Goal: Transaction & Acquisition: Purchase product/service

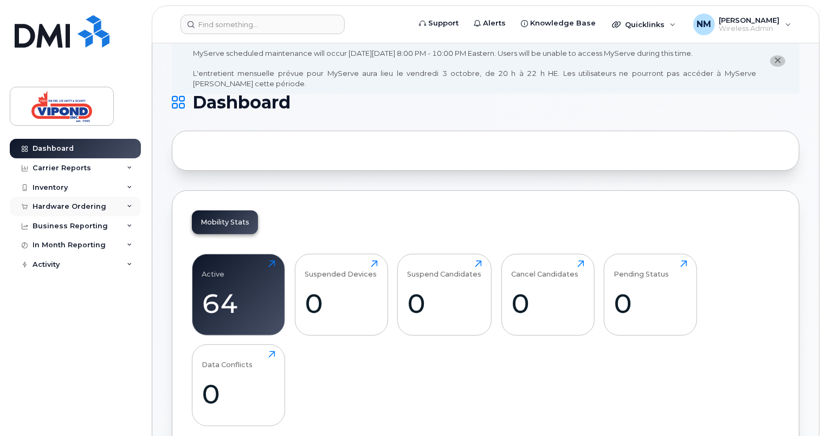
scroll to position [54, 0]
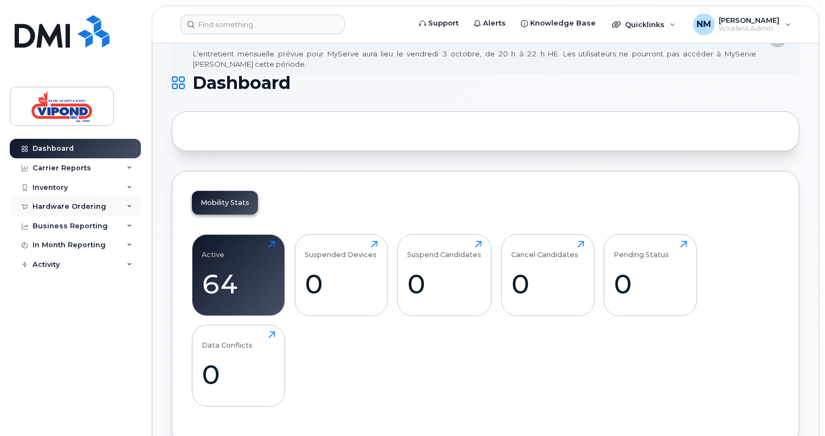
click at [50, 204] on div "Hardware Ordering" at bounding box center [70, 206] width 74 height 9
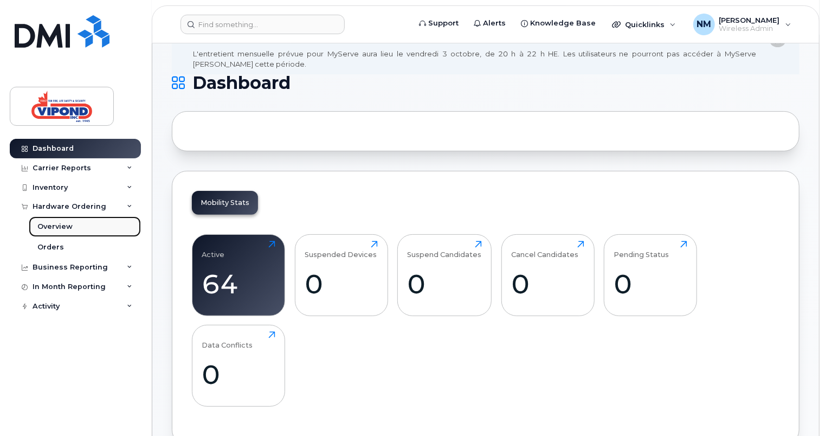
click at [63, 222] on div "Overview" at bounding box center [54, 227] width 35 height 10
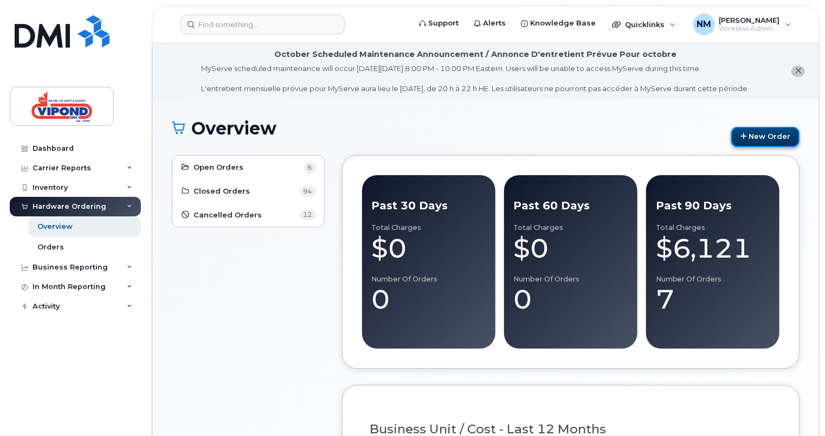
click at [764, 139] on link "New Order" at bounding box center [765, 137] width 68 height 20
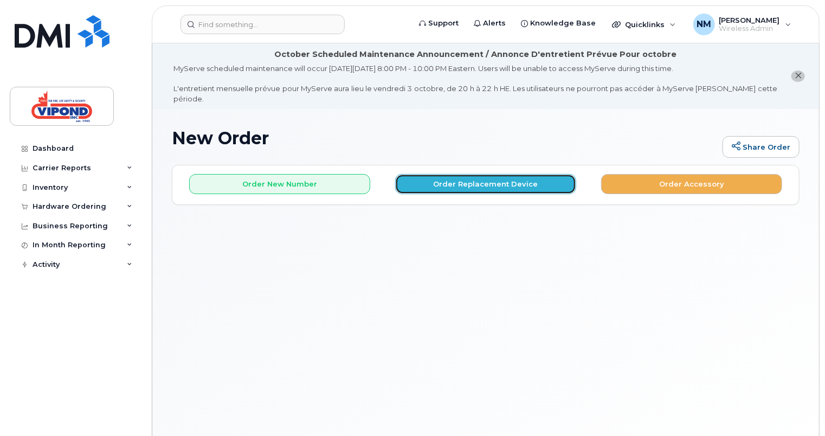
click at [507, 174] on button "Order Replacement Device" at bounding box center [485, 184] width 181 height 20
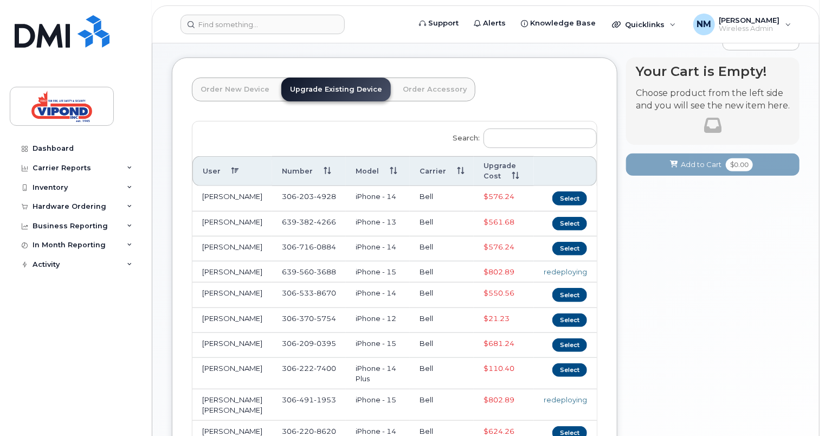
scroll to position [108, 0]
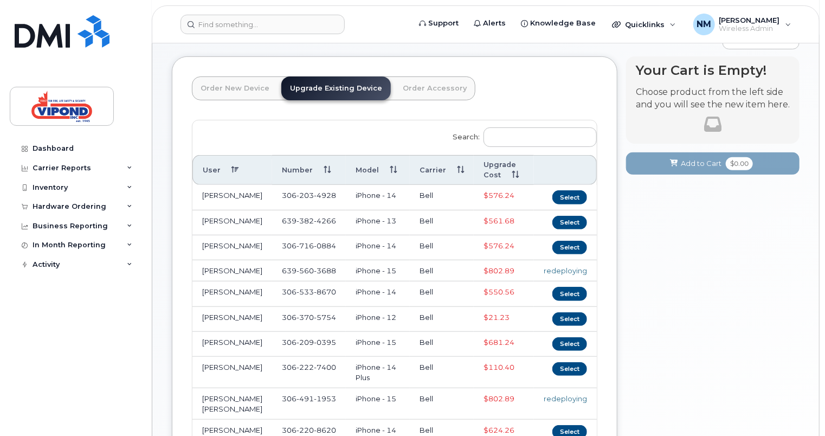
click at [486, 155] on th "Upgrade Cost" at bounding box center [504, 170] width 60 height 30
